Goal: Information Seeking & Learning: Find specific fact

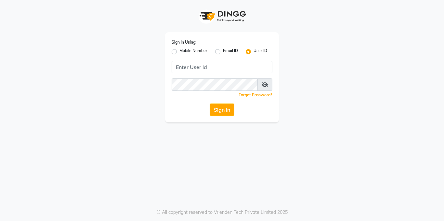
click at [179, 50] on label "Mobile Number" at bounding box center [193, 52] width 28 height 8
click at [179, 50] on input "Mobile Number" at bounding box center [181, 50] width 4 height 4
radio input "true"
radio input "false"
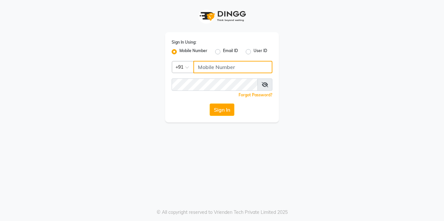
click at [204, 66] on input "Username" at bounding box center [232, 67] width 79 height 12
type input "9899019832"
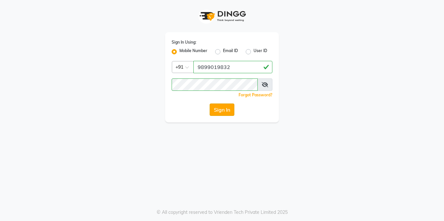
click at [220, 106] on button "Sign In" at bounding box center [222, 109] width 25 height 12
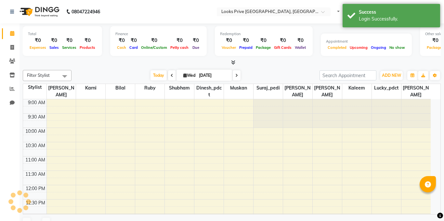
select select "en"
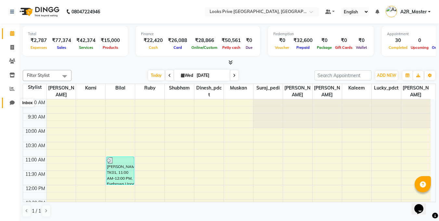
click at [13, 105] on icon at bounding box center [12, 102] width 5 height 5
select select "100"
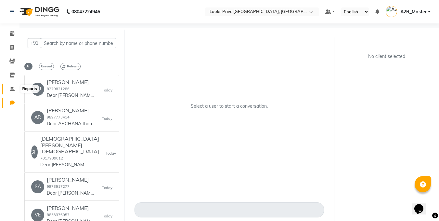
click at [9, 89] on span at bounding box center [12, 88] width 11 height 7
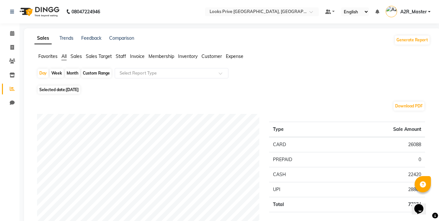
click at [232, 57] on span "Expense" at bounding box center [235, 56] width 18 height 6
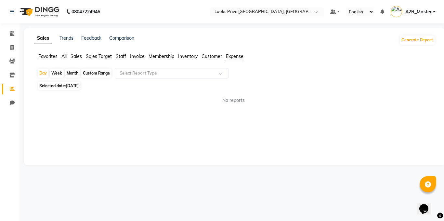
click at [81, 56] on span "Sales" at bounding box center [76, 56] width 11 height 6
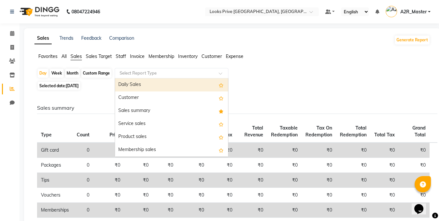
click at [132, 74] on input "text" at bounding box center [165, 73] width 94 height 7
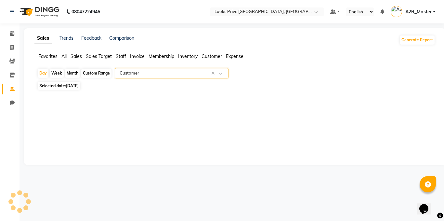
select select "full_report"
select select "pdf"
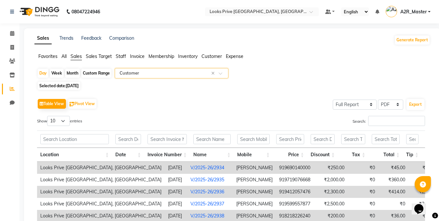
click at [132, 74] on input "text" at bounding box center [165, 73] width 94 height 7
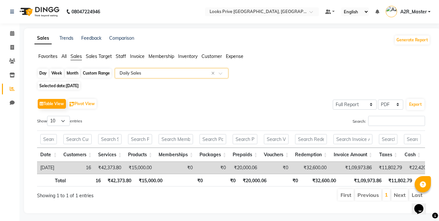
click at [47, 74] on div "Day" at bounding box center [43, 73] width 11 height 9
select select "9"
select select "2025"
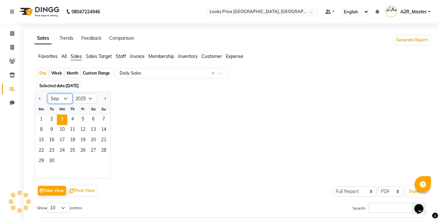
click at [61, 96] on select "Jan Feb Mar Apr May Jun [DATE] Aug Sep Oct Nov Dec" at bounding box center [60, 99] width 25 height 10
select select "8"
click at [48, 94] on select "Jan Feb Mar Apr May Jun [DATE] Aug Sep Oct Nov Dec" at bounding box center [60, 99] width 25 height 10
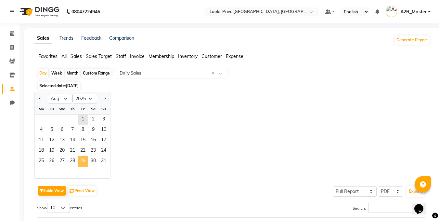
click at [86, 162] on span "29" at bounding box center [83, 161] width 10 height 10
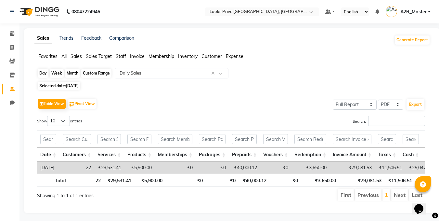
click at [44, 71] on div "Day" at bounding box center [43, 73] width 11 height 9
select select "8"
select select "2025"
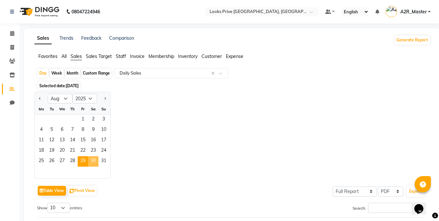
click at [92, 161] on span "30" at bounding box center [93, 161] width 10 height 10
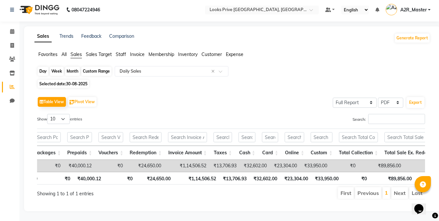
click at [43, 67] on div "Day" at bounding box center [43, 71] width 11 height 9
select select "8"
select select "2025"
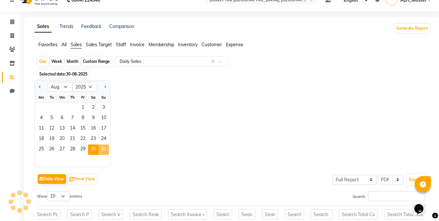
click at [102, 147] on span "31" at bounding box center [104, 149] width 10 height 10
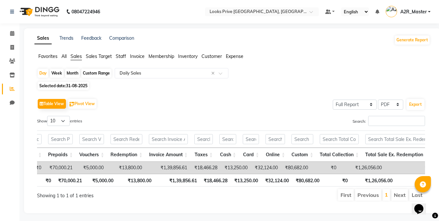
scroll to position [0, 188]
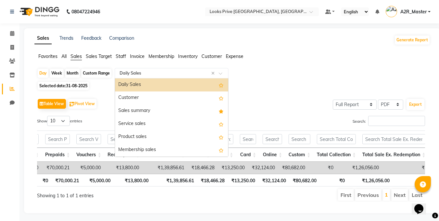
click at [147, 74] on input "text" at bounding box center [165, 73] width 94 height 7
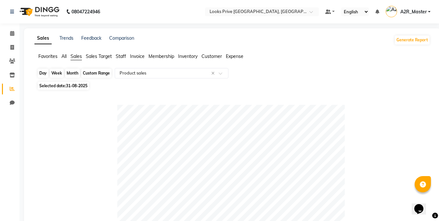
click at [42, 70] on div "Day" at bounding box center [43, 73] width 11 height 9
select select "8"
select select "2025"
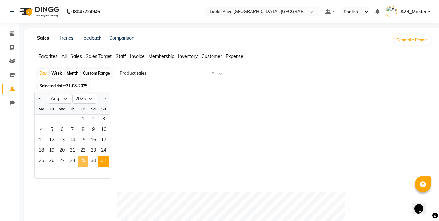
click at [81, 161] on span "29" at bounding box center [83, 161] width 10 height 10
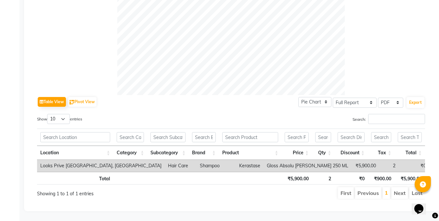
scroll to position [0, 0]
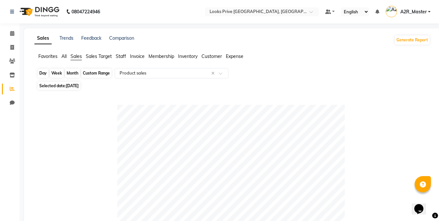
click at [43, 71] on div "Day" at bounding box center [43, 73] width 11 height 9
select select "8"
select select "2025"
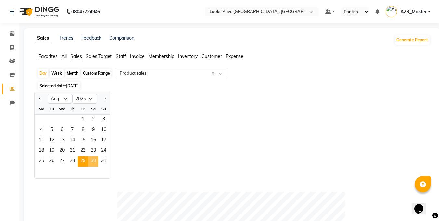
click at [91, 162] on span "30" at bounding box center [93, 161] width 10 height 10
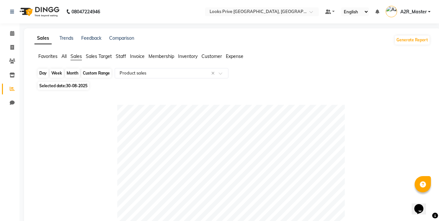
click at [42, 73] on div "Day" at bounding box center [43, 73] width 11 height 9
select select "8"
select select "2025"
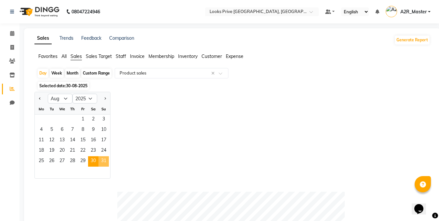
click at [100, 157] on span "31" at bounding box center [104, 161] width 10 height 10
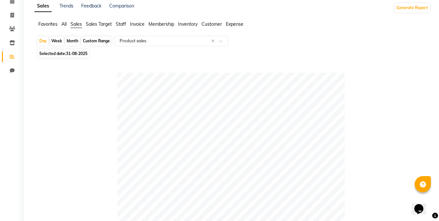
scroll to position [2, 0]
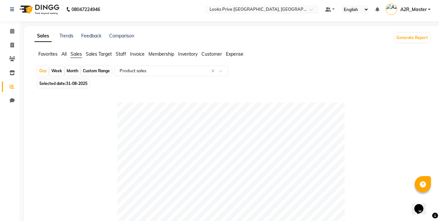
click at [229, 56] on span "Expense" at bounding box center [235, 54] width 18 height 6
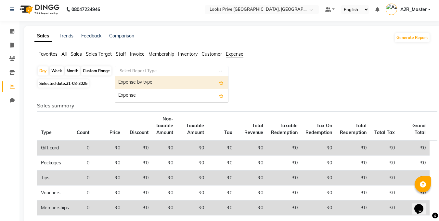
click at [176, 71] on input "text" at bounding box center [165, 71] width 94 height 7
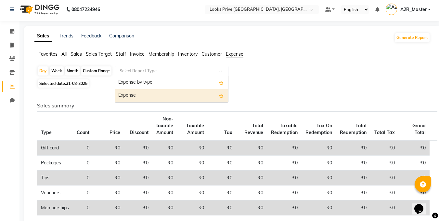
click at [141, 99] on div "Expense" at bounding box center [171, 95] width 113 height 13
select select "full_report"
select select "pdf"
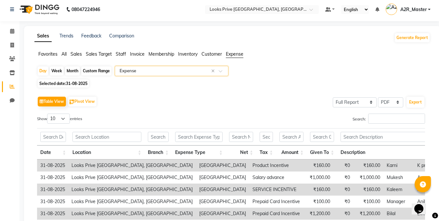
scroll to position [0, 0]
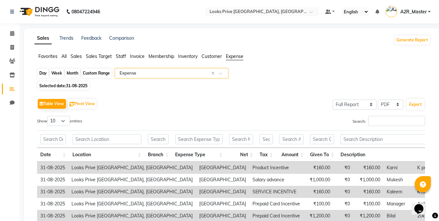
click at [41, 73] on div "Day" at bounding box center [43, 73] width 11 height 9
select select "8"
select select "2025"
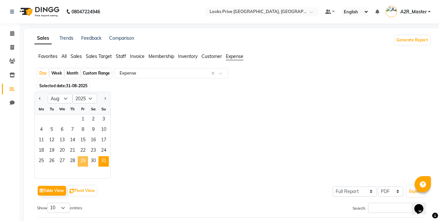
click at [79, 160] on span "29" at bounding box center [83, 161] width 10 height 10
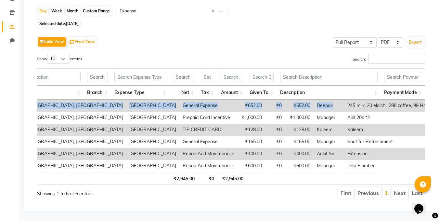
scroll to position [0, 5]
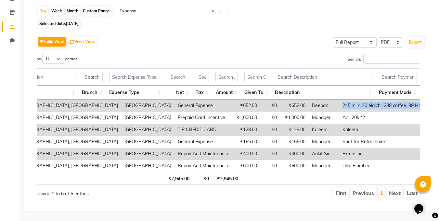
drag, startPoint x: 340, startPoint y: 96, endPoint x: 375, endPoint y: 94, distance: 34.5
click at [375, 99] on td "245 milk, 20 elaichi, 288 coffee, 99 Hand wash" at bounding box center [390, 105] width 103 height 12
copy td "245 milk, 20 elaichi, 288 coffee, 99 Hand wash"
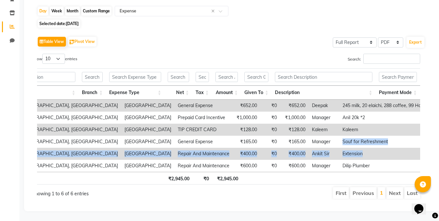
copy tbody "Souf for Refreshment CASH [DATE] Looks Prive [GEOGRAPHIC_DATA], [GEOGRAPHIC_DAT…"
drag, startPoint x: 274, startPoint y: 130, endPoint x: 340, endPoint y: 141, distance: 66.9
click at [340, 141] on tbody "[DATE] Looks Prive [GEOGRAPHIC_DATA], [GEOGRAPHIC_DATA] [GEOGRAPHIC_DATA] Gener…" at bounding box center [229, 135] width 516 height 72
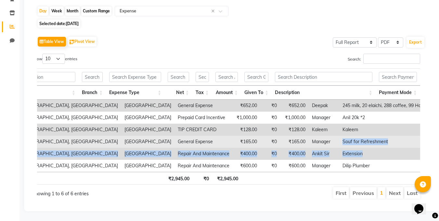
click at [339, 136] on td "Souf for Refreshment" at bounding box center [390, 142] width 103 height 12
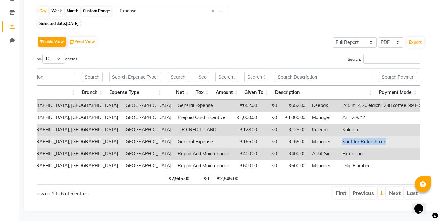
copy td "Souf for Refreshmen"
drag, startPoint x: 274, startPoint y: 132, endPoint x: 319, endPoint y: 135, distance: 44.6
click at [339, 136] on td "Souf for Refreshment" at bounding box center [390, 142] width 103 height 12
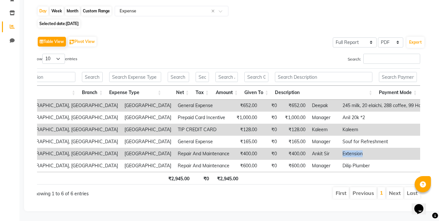
drag, startPoint x: 274, startPoint y: 143, endPoint x: 299, endPoint y: 143, distance: 25.7
click at [339, 148] on td "Extension" at bounding box center [390, 154] width 103 height 12
copy td "Extension"
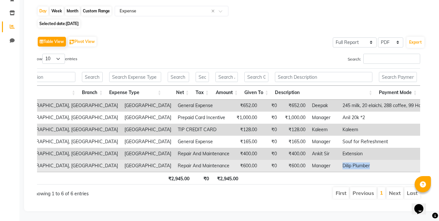
drag, startPoint x: 271, startPoint y: 157, endPoint x: 306, endPoint y: 160, distance: 34.6
click at [339, 160] on td "Dilip Plumber" at bounding box center [390, 166] width 103 height 12
copy td "Dilip Plumber"
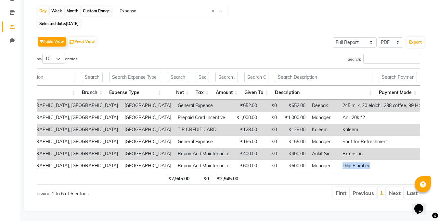
scroll to position [0, 0]
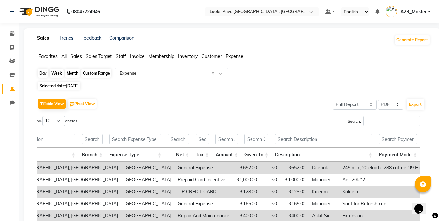
click at [41, 72] on div "Day" at bounding box center [43, 73] width 11 height 9
select select "8"
select select "2025"
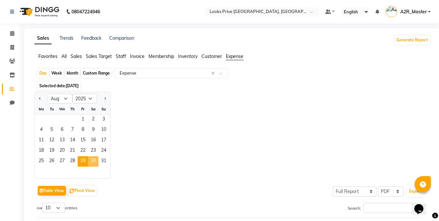
click at [94, 163] on span "30" at bounding box center [93, 161] width 10 height 10
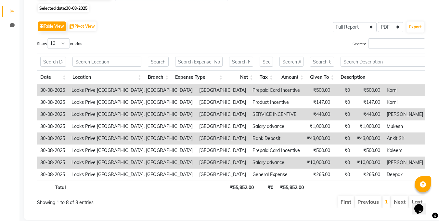
scroll to position [96, 0]
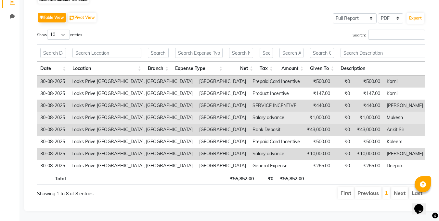
drag, startPoint x: 340, startPoint y: 108, endPoint x: 400, endPoint y: 111, distance: 59.9
copy td "salary advance of August"
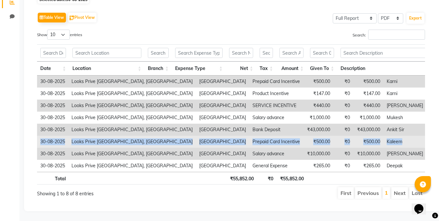
copy tbody "Bank deposit CASH [DATE] Looks Prive [GEOGRAPHIC_DATA], [GEOGRAPHIC_DATA] [GEOG…"
drag, startPoint x: 339, startPoint y: 121, endPoint x: 389, endPoint y: 126, distance: 49.7
click at [389, 126] on tbody "[DATE] Looks Prive [GEOGRAPHIC_DATA], [GEOGRAPHIC_DATA] [GEOGRAPHIC_DATA] Prepa…" at bounding box center [308, 123] width 542 height 96
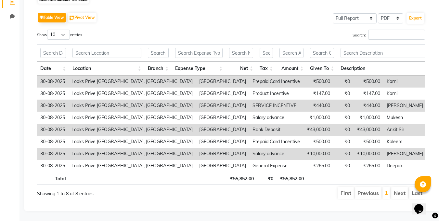
drag, startPoint x: 389, startPoint y: 126, endPoint x: 263, endPoint y: 149, distance: 128.2
click at [334, 149] on td "₹0" at bounding box center [344, 154] width 20 height 12
copy td "salary advance of August"
drag, startPoint x: 340, startPoint y: 145, endPoint x: 401, endPoint y: 144, distance: 61.8
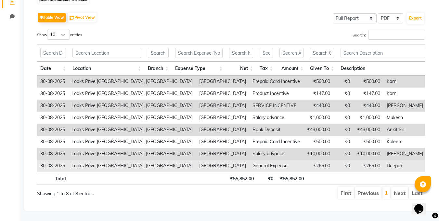
copy td "245 milk, 20 elaichi"
drag, startPoint x: 340, startPoint y: 153, endPoint x: 385, endPoint y: 157, distance: 44.7
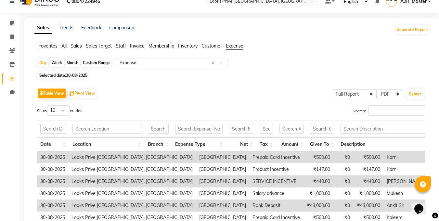
scroll to position [9, 0]
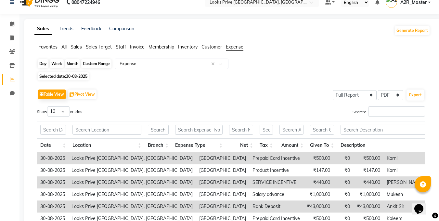
click at [45, 63] on div "Day" at bounding box center [43, 63] width 11 height 9
select select "8"
select select "2025"
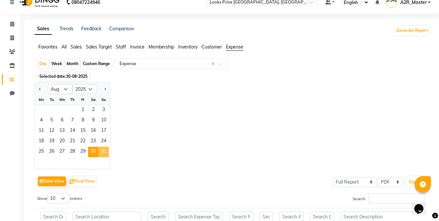
click at [104, 153] on span "31" at bounding box center [104, 152] width 10 height 10
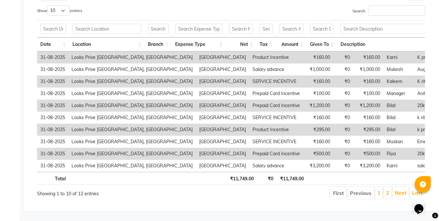
scroll to position [120, 0]
click at [388, 189] on link "2" at bounding box center [387, 192] width 3 height 7
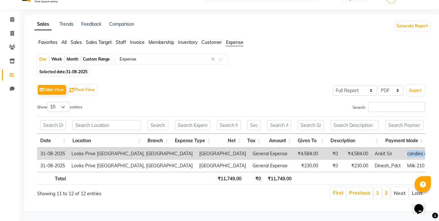
drag, startPoint x: 329, startPoint y: 144, endPoint x: 373, endPoint y: 144, distance: 44.2
click at [404, 148] on td "candies and cookies" at bounding box center [431, 154] width 54 height 12
copy td "candies and cookies"
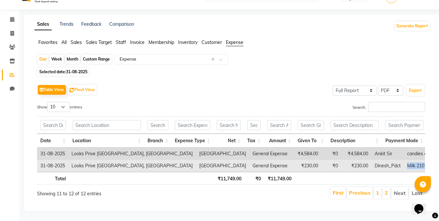
drag, startPoint x: 331, startPoint y: 155, endPoint x: 379, endPoint y: 158, distance: 48.2
click at [404, 160] on td "Milk 210 and Eliachi 20" at bounding box center [431, 166] width 54 height 12
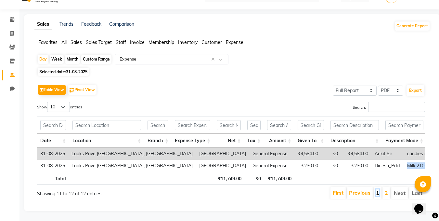
click at [377, 189] on link "1" at bounding box center [377, 192] width 3 height 7
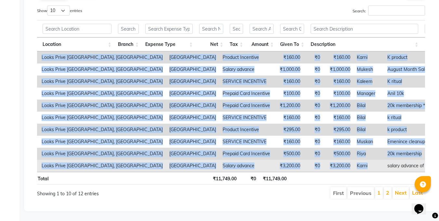
scroll to position [0, 30]
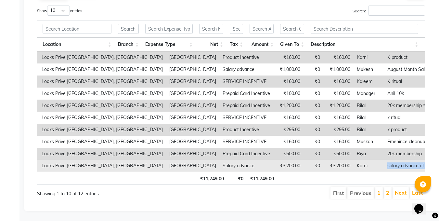
drag, startPoint x: 340, startPoint y: 157, endPoint x: 419, endPoint y: 156, distance: 79.3
click at [419, 160] on td "salary advance of August ( k product chronologiste)" at bounding box center [440, 166] width 113 height 12
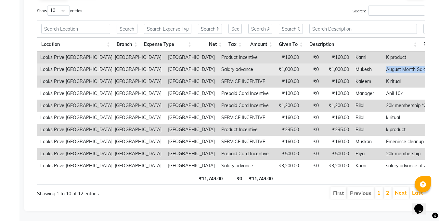
drag, startPoint x: 308, startPoint y: 57, endPoint x: 375, endPoint y: 64, distance: 67.4
click at [383, 64] on td "August Month Salary Advance" at bounding box center [439, 69] width 113 height 12
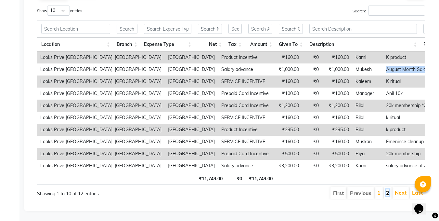
click at [388, 189] on link "2" at bounding box center [387, 192] width 3 height 7
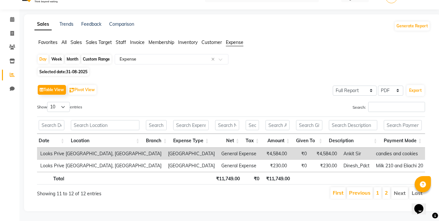
scroll to position [0, 2]
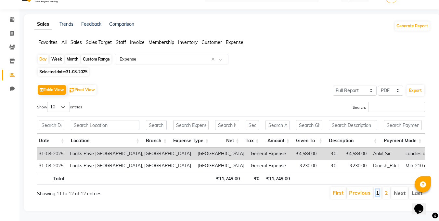
click at [376, 189] on link "1" at bounding box center [377, 192] width 3 height 7
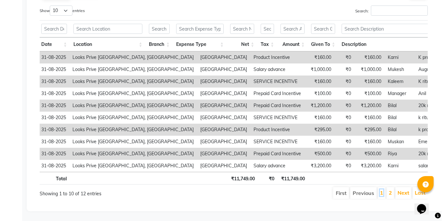
scroll to position [0, 0]
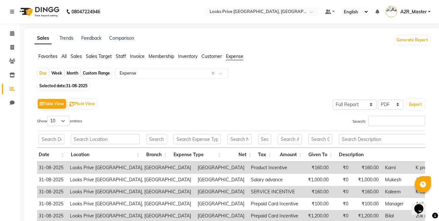
click at [410, 13] on span "A2R_Master" at bounding box center [414, 11] width 26 height 7
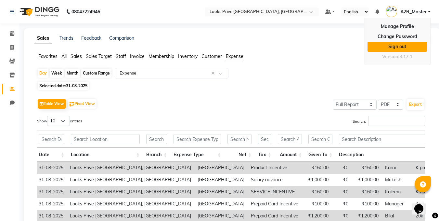
click at [393, 46] on link "Sign out" at bounding box center [397, 47] width 59 height 10
